Goal: Task Accomplishment & Management: Complete application form

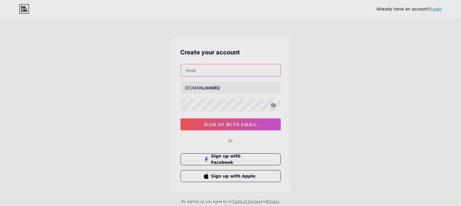
click at [209, 67] on input "text" at bounding box center [231, 70] width 100 height 12
paste input "[EMAIL_ADDRESS][DOMAIN_NAME] Welcome@123"
drag, startPoint x: 240, startPoint y: 70, endPoint x: 287, endPoint y: 70, distance: 47.8
click at [287, 70] on div "Create your account [EMAIL_ADDRESS][DOMAIN_NAME] Welcome@123 [DOMAIN_NAME]/ sig…" at bounding box center [230, 114] width 119 height 153
drag, startPoint x: 238, startPoint y: 69, endPoint x: 292, endPoint y: 69, distance: 54.0
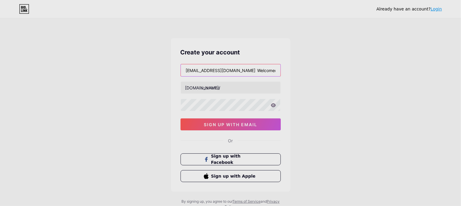
click at [292, 69] on div "Already have an account? Login Create your account [EMAIL_ADDRESS][DOMAIN_NAME]…" at bounding box center [230, 114] width 461 height 228
type input "[EMAIL_ADDRESS][DOMAIN_NAME]"
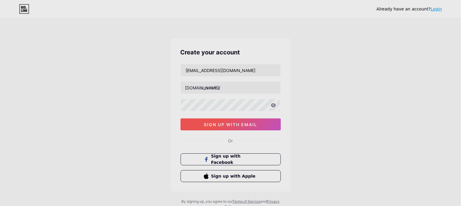
click at [244, 123] on span "sign up with email" at bounding box center [230, 124] width 53 height 5
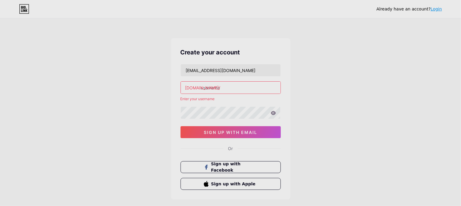
click at [228, 86] on input "text" at bounding box center [231, 87] width 100 height 12
drag, startPoint x: 204, startPoint y: 71, endPoint x: 178, endPoint y: 71, distance: 26.3
click at [178, 71] on div "Create your account [EMAIL_ADDRESS][DOMAIN_NAME] [DOMAIN_NAME]/ Enter your user…" at bounding box center [230, 118] width 119 height 161
click at [221, 87] on input "text" at bounding box center [231, 87] width 100 height 12
click at [233, 86] on input "text" at bounding box center [231, 87] width 100 height 12
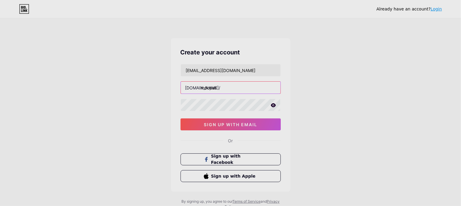
type input "mdcpas"
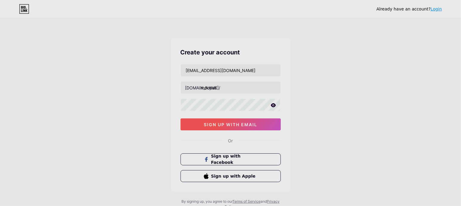
click at [232, 118] on button "sign up with email" at bounding box center [231, 124] width 100 height 12
